Goal: Navigation & Orientation: Find specific page/section

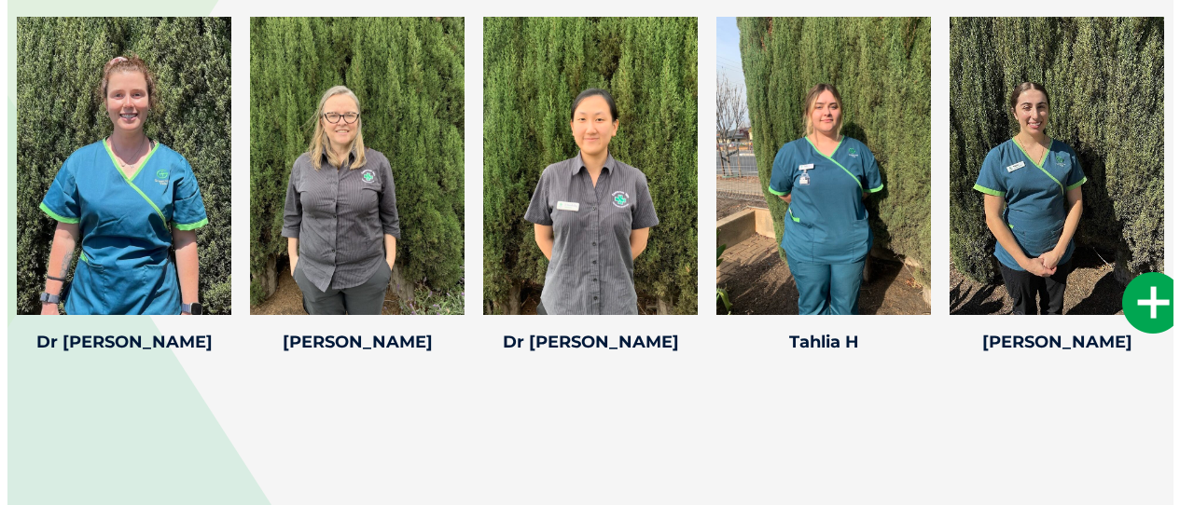
scroll to position [3159, 0]
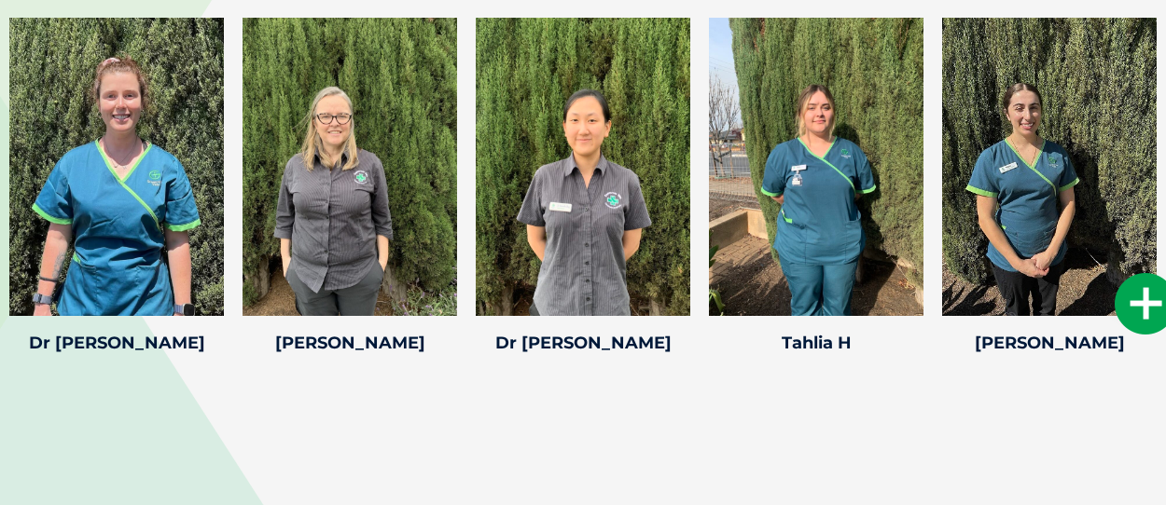
click at [1143, 312] on icon at bounding box center [1145, 304] width 62 height 62
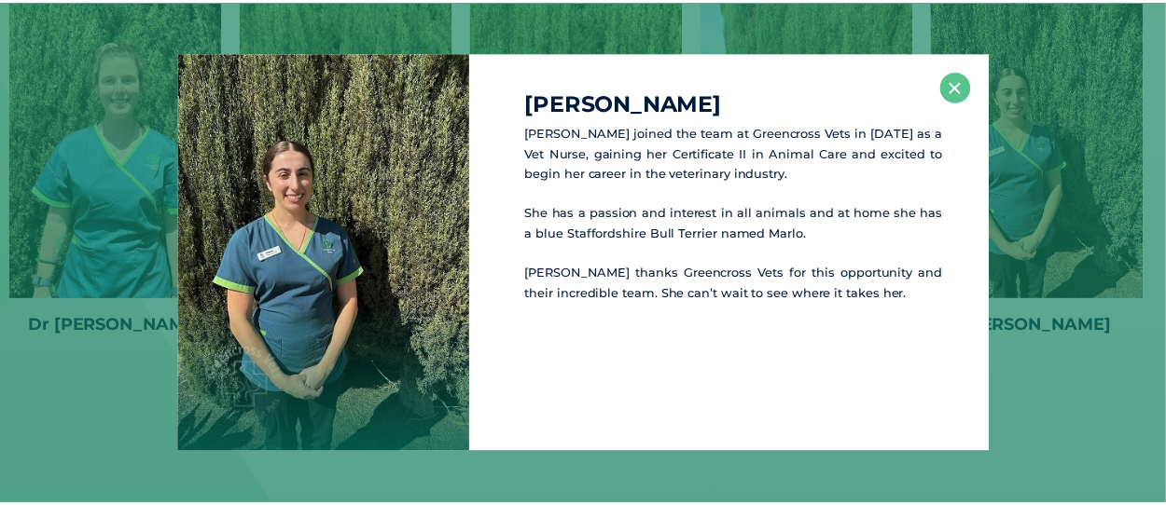
scroll to position [3177, 0]
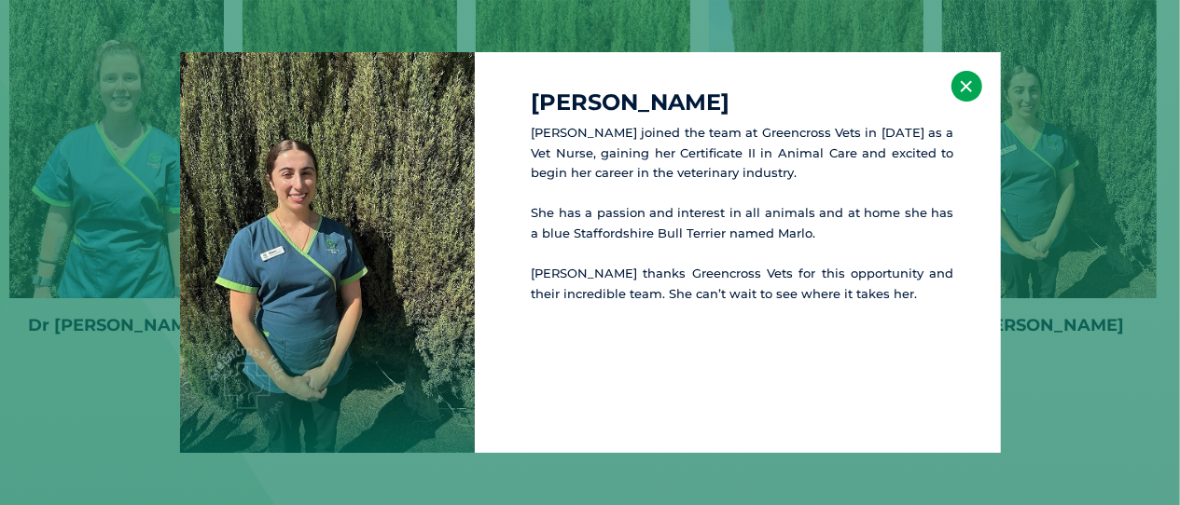
click at [971, 96] on button "×" at bounding box center [966, 86] width 31 height 31
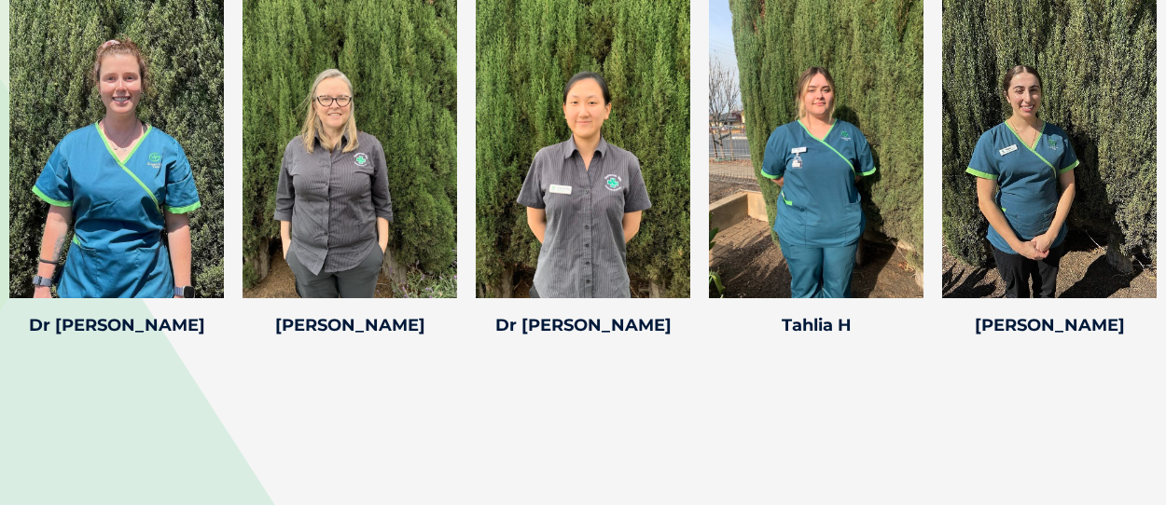
click at [882, 376] on div "Meet The Team [PERSON_NAME] [PERSON_NAME] Veterinary nursing has always been [P…" at bounding box center [583, 115] width 1166 height 606
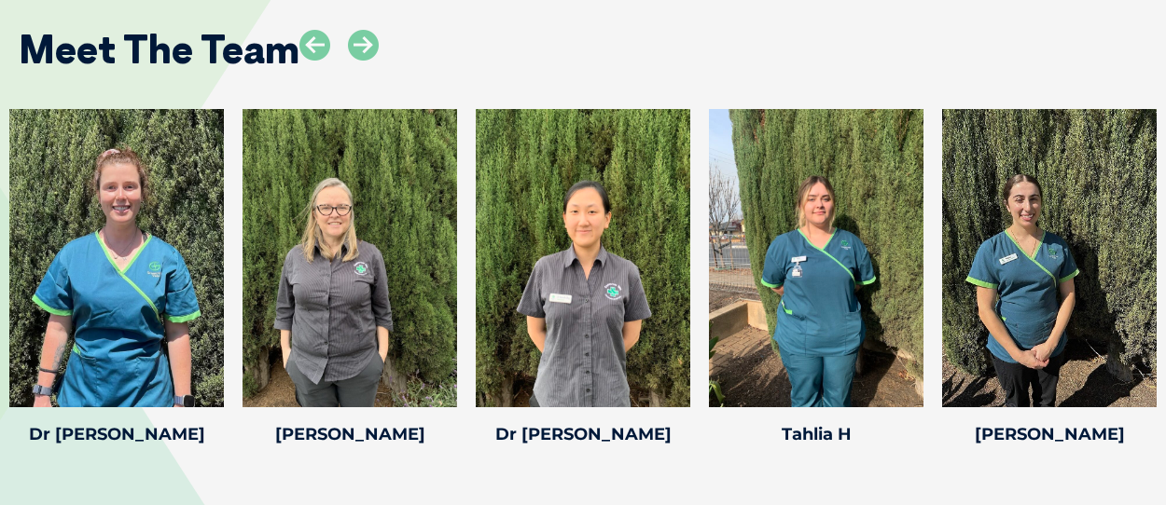
scroll to position [3070, 0]
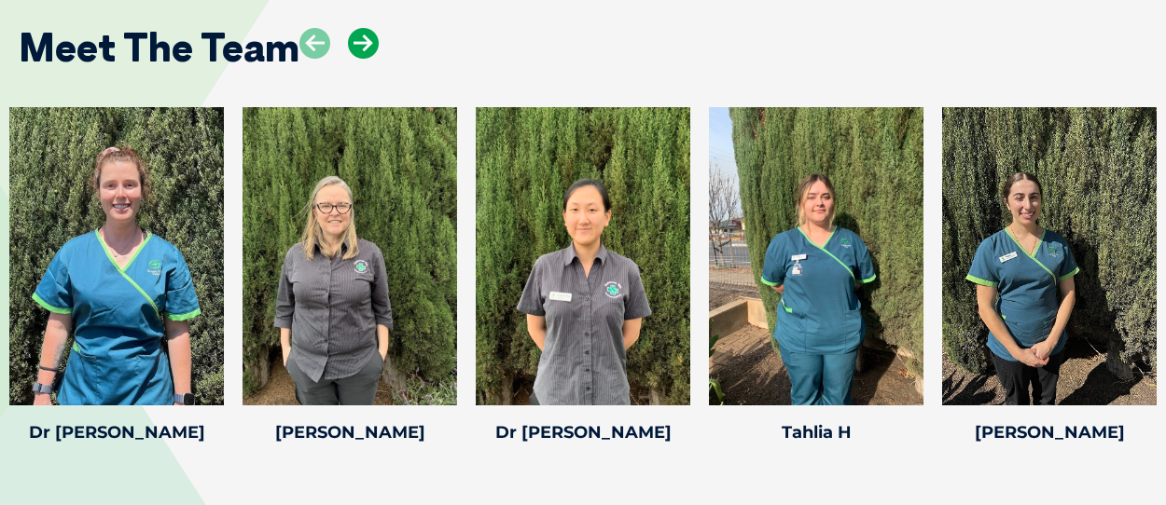
click at [364, 44] on icon at bounding box center [363, 43] width 31 height 31
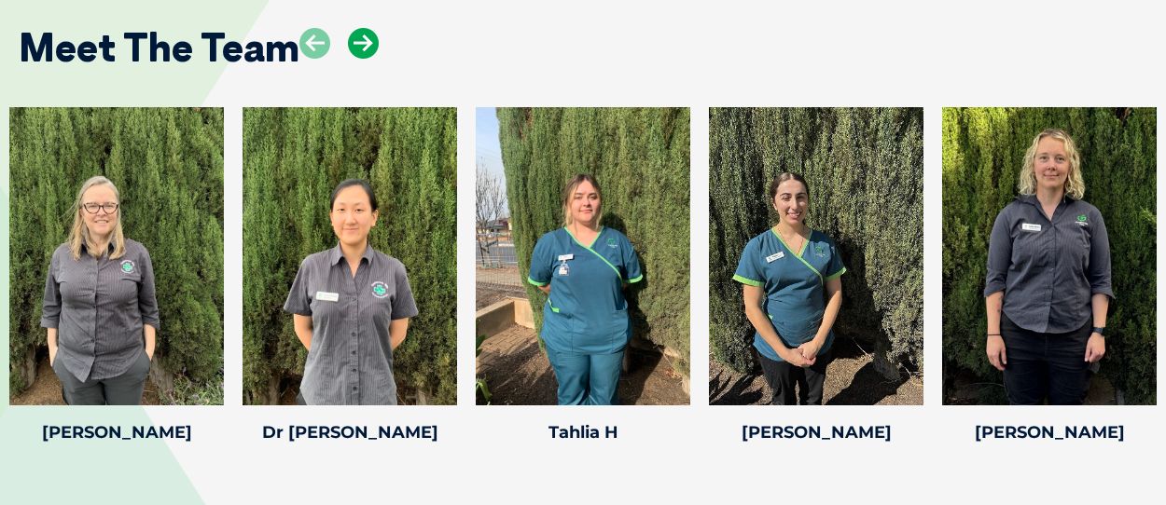
click at [364, 44] on icon at bounding box center [363, 43] width 31 height 31
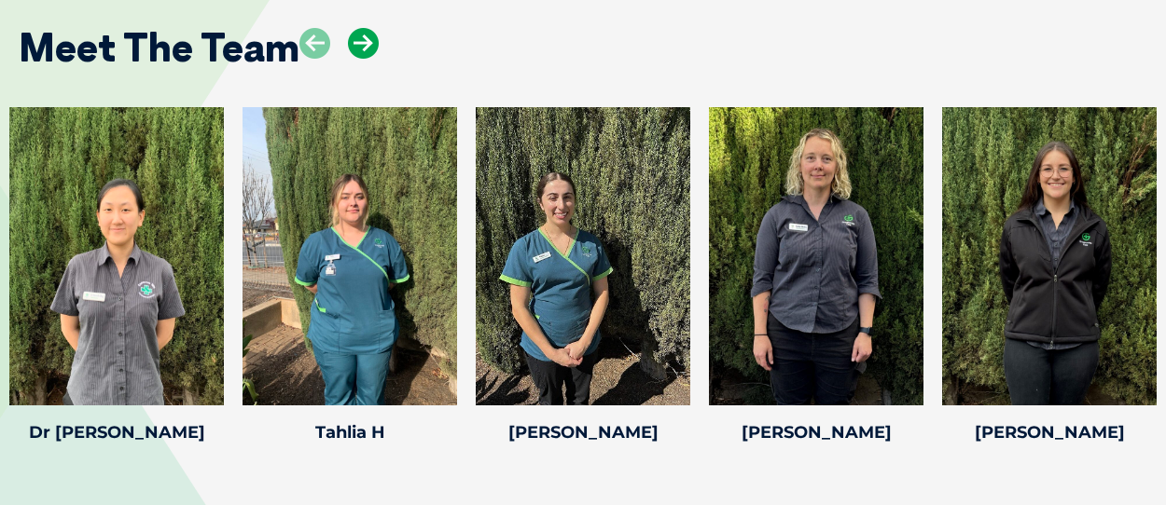
click at [362, 44] on icon at bounding box center [363, 43] width 31 height 31
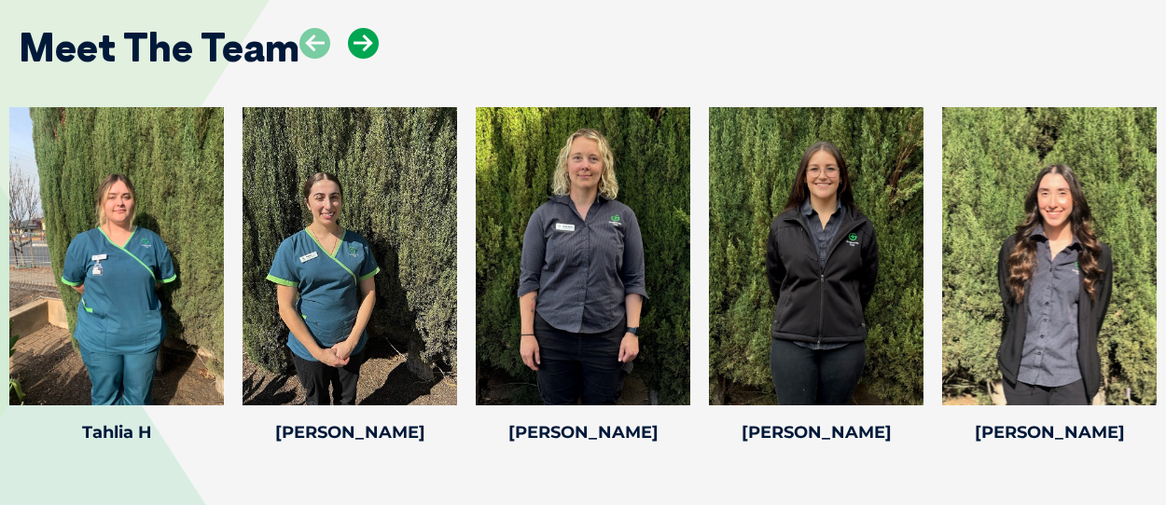
click at [362, 44] on icon at bounding box center [363, 43] width 31 height 31
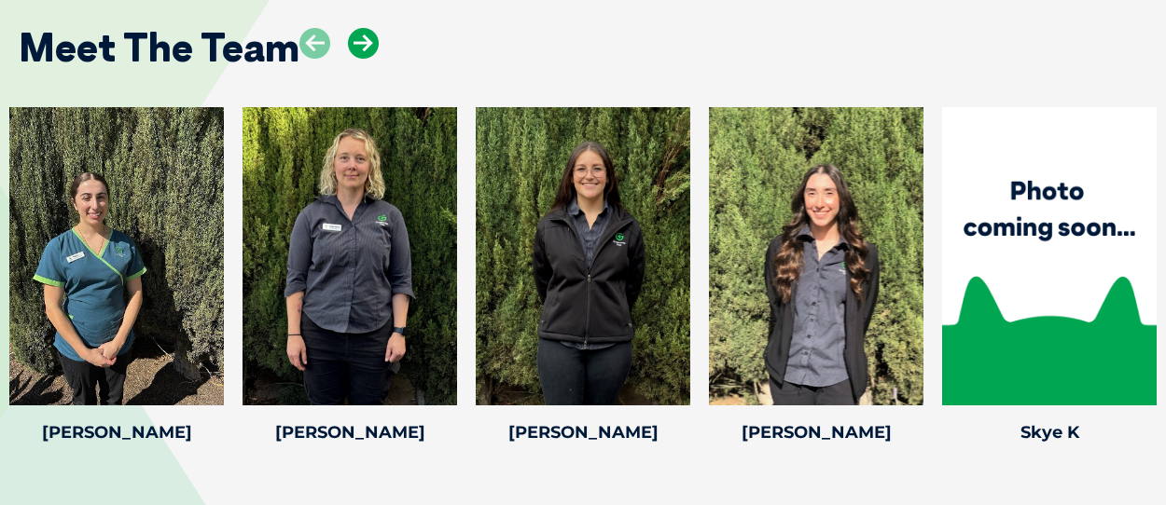
click at [362, 44] on icon at bounding box center [363, 43] width 31 height 31
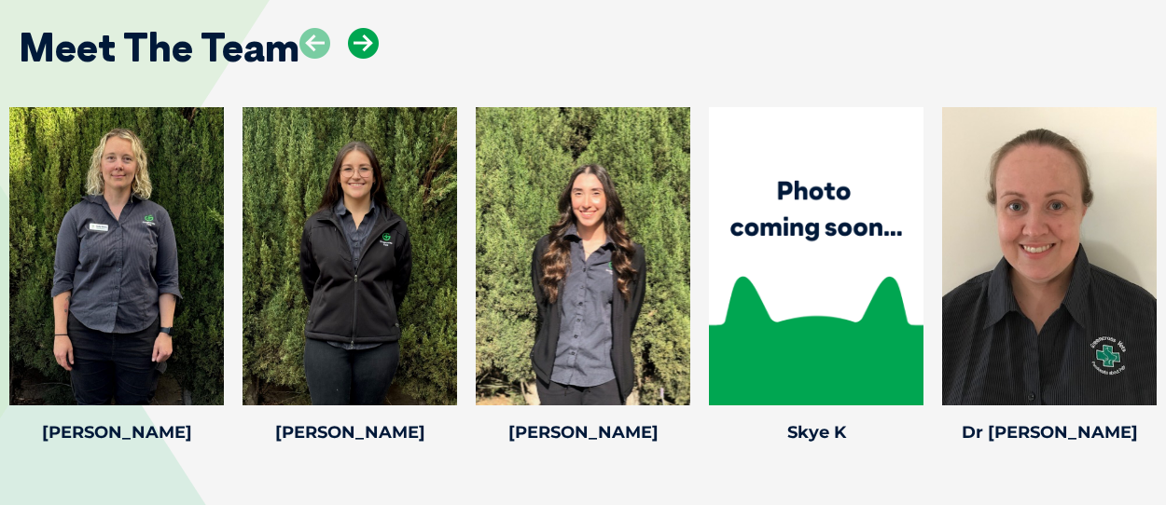
click at [362, 44] on icon at bounding box center [363, 43] width 31 height 31
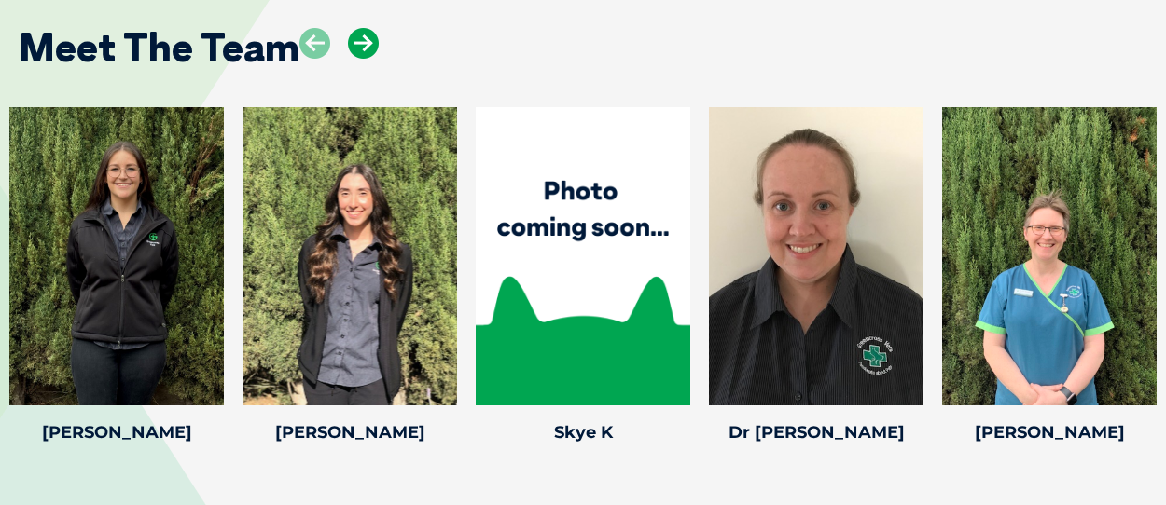
click at [362, 44] on icon at bounding box center [363, 43] width 31 height 31
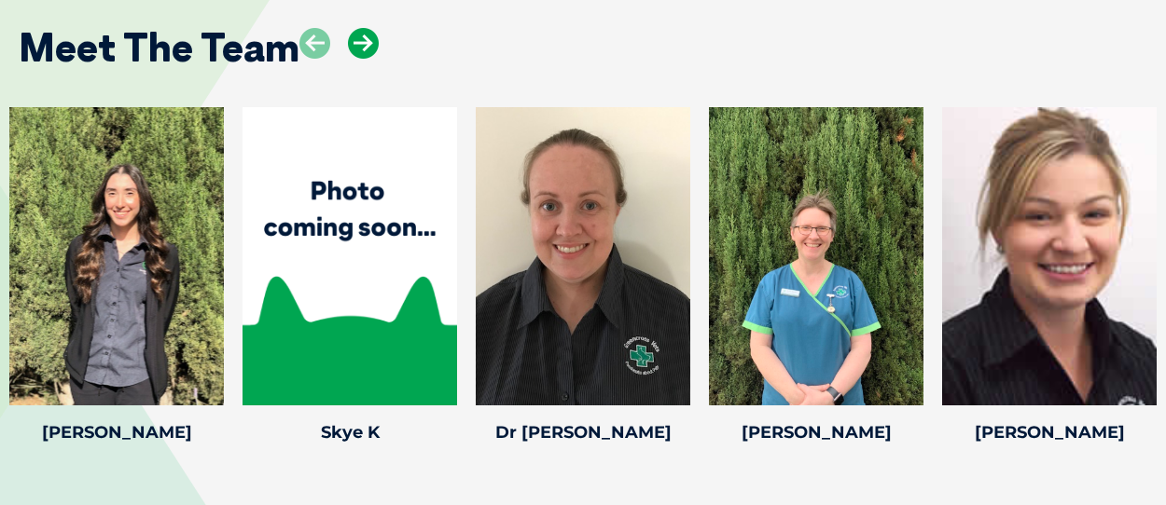
click at [366, 49] on icon at bounding box center [363, 43] width 31 height 31
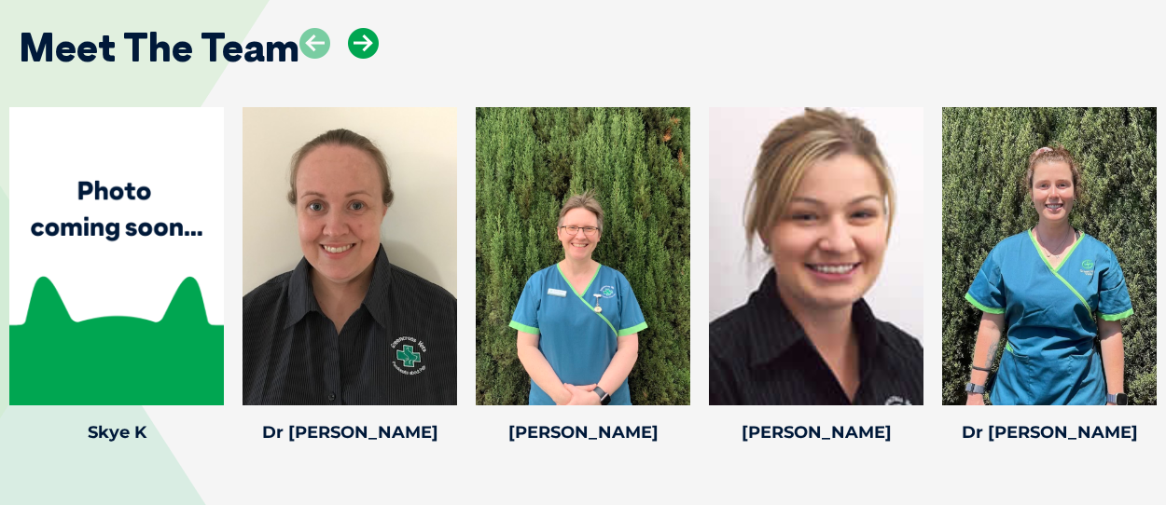
click at [366, 48] on icon at bounding box center [363, 43] width 31 height 31
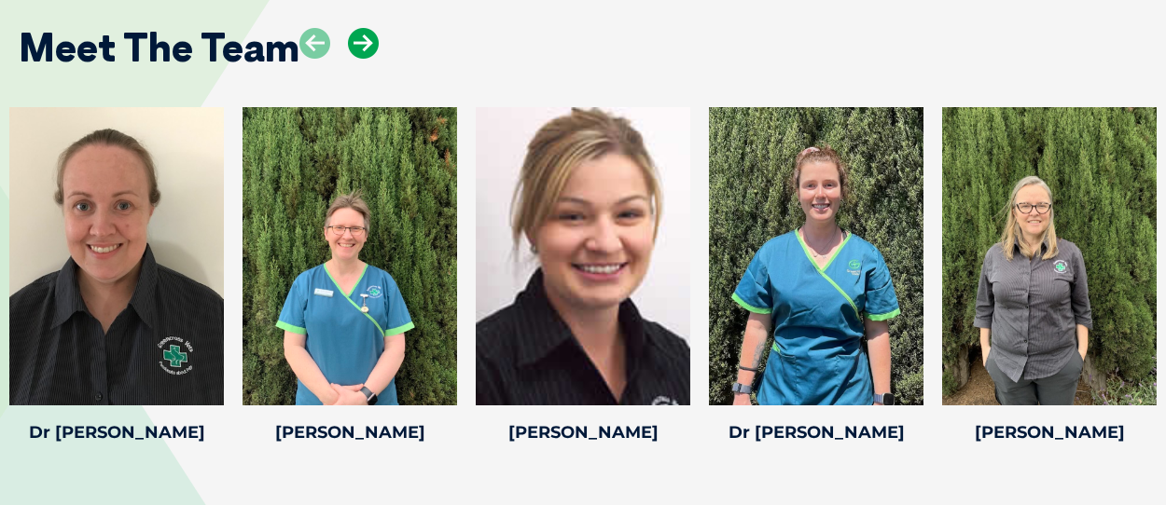
click at [366, 48] on icon at bounding box center [363, 43] width 31 height 31
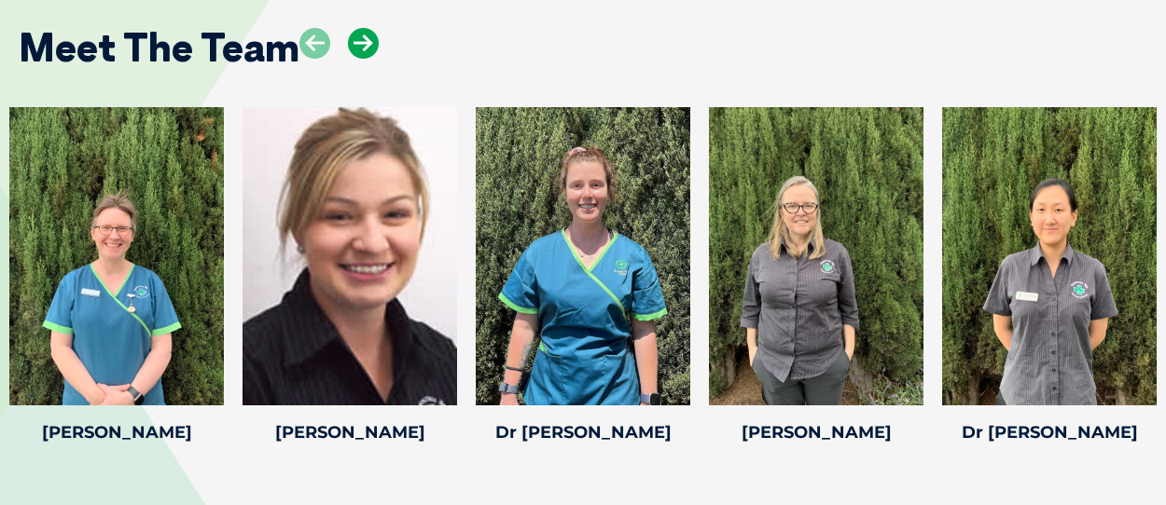
click at [362, 44] on icon at bounding box center [363, 43] width 31 height 31
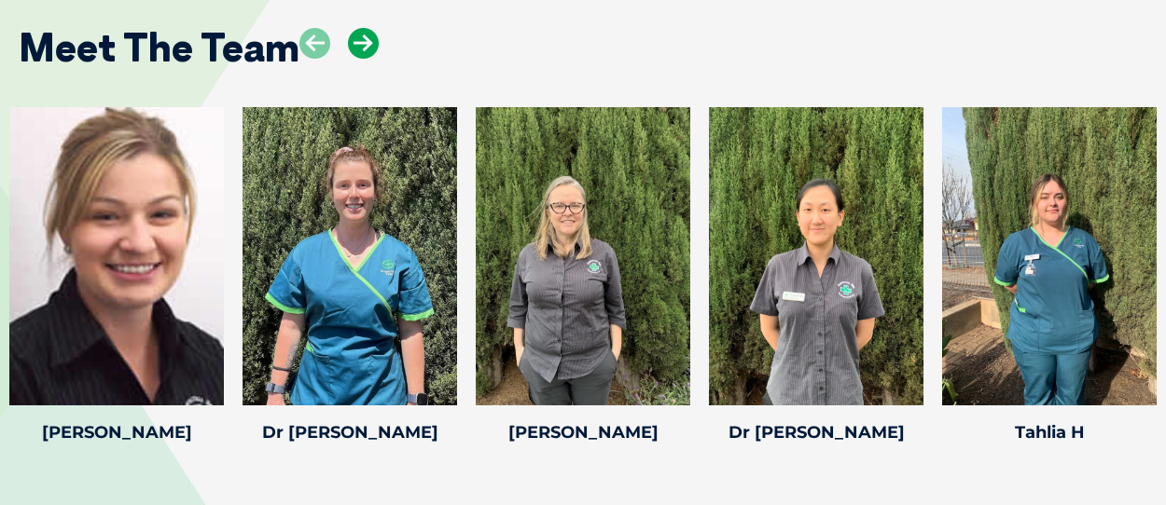
click at [362, 44] on icon at bounding box center [363, 43] width 31 height 31
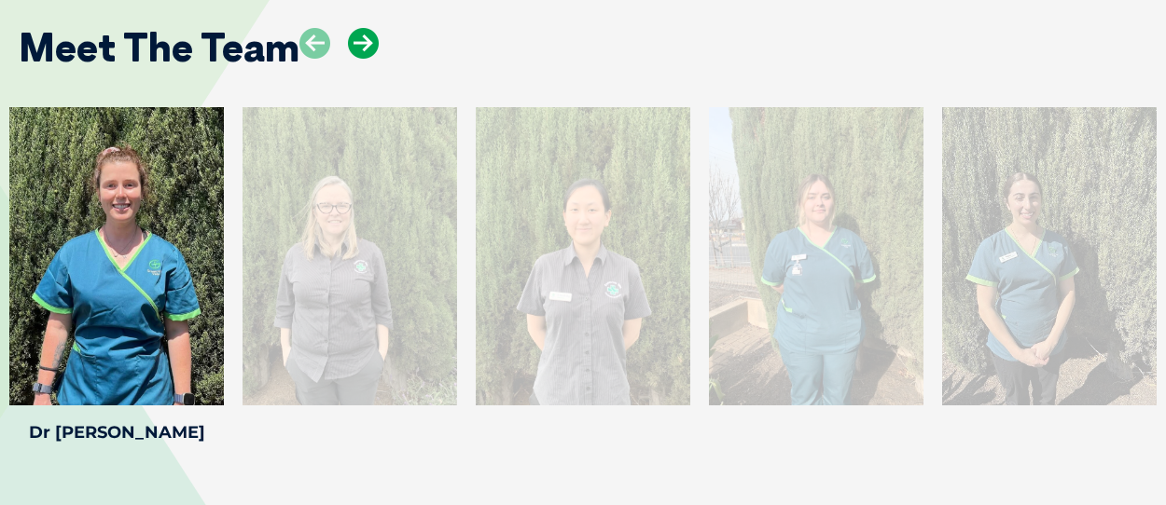
click at [362, 44] on icon at bounding box center [363, 43] width 31 height 31
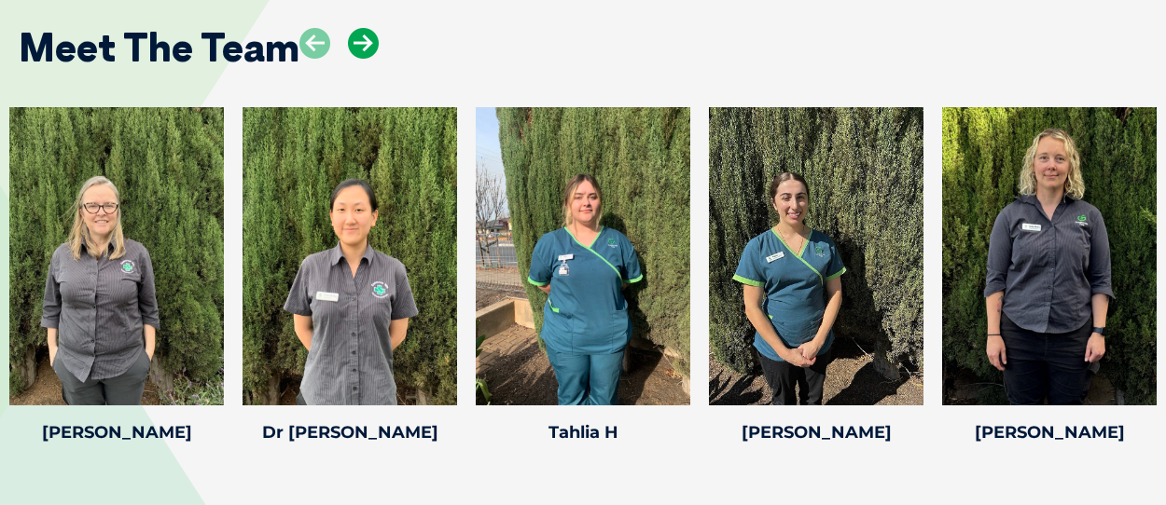
click at [362, 44] on icon at bounding box center [363, 43] width 31 height 31
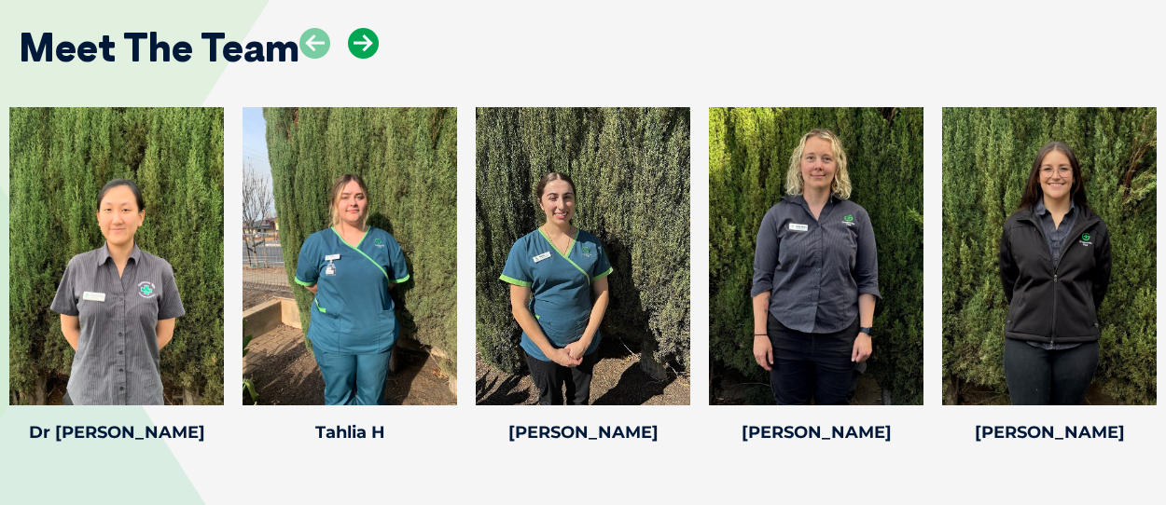
click at [362, 44] on icon at bounding box center [363, 43] width 31 height 31
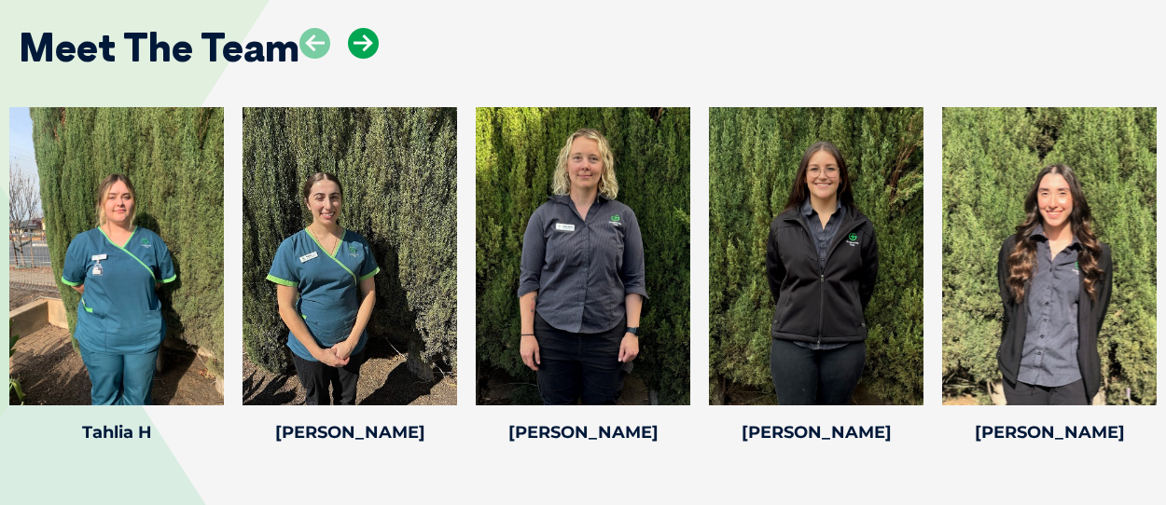
click at [362, 44] on icon at bounding box center [363, 43] width 31 height 31
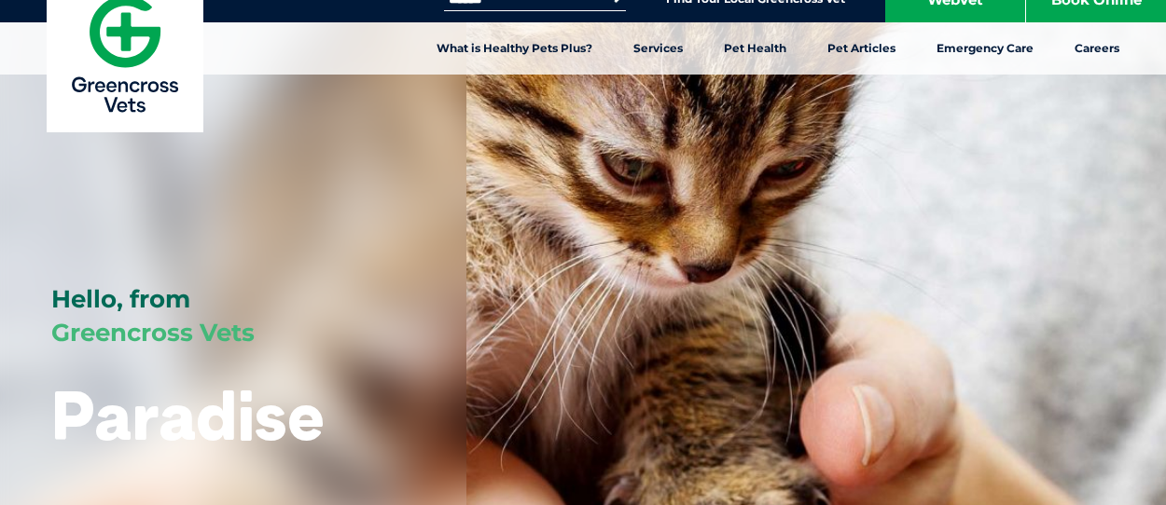
scroll to position [0, 0]
